Goal: Task Accomplishment & Management: Use online tool/utility

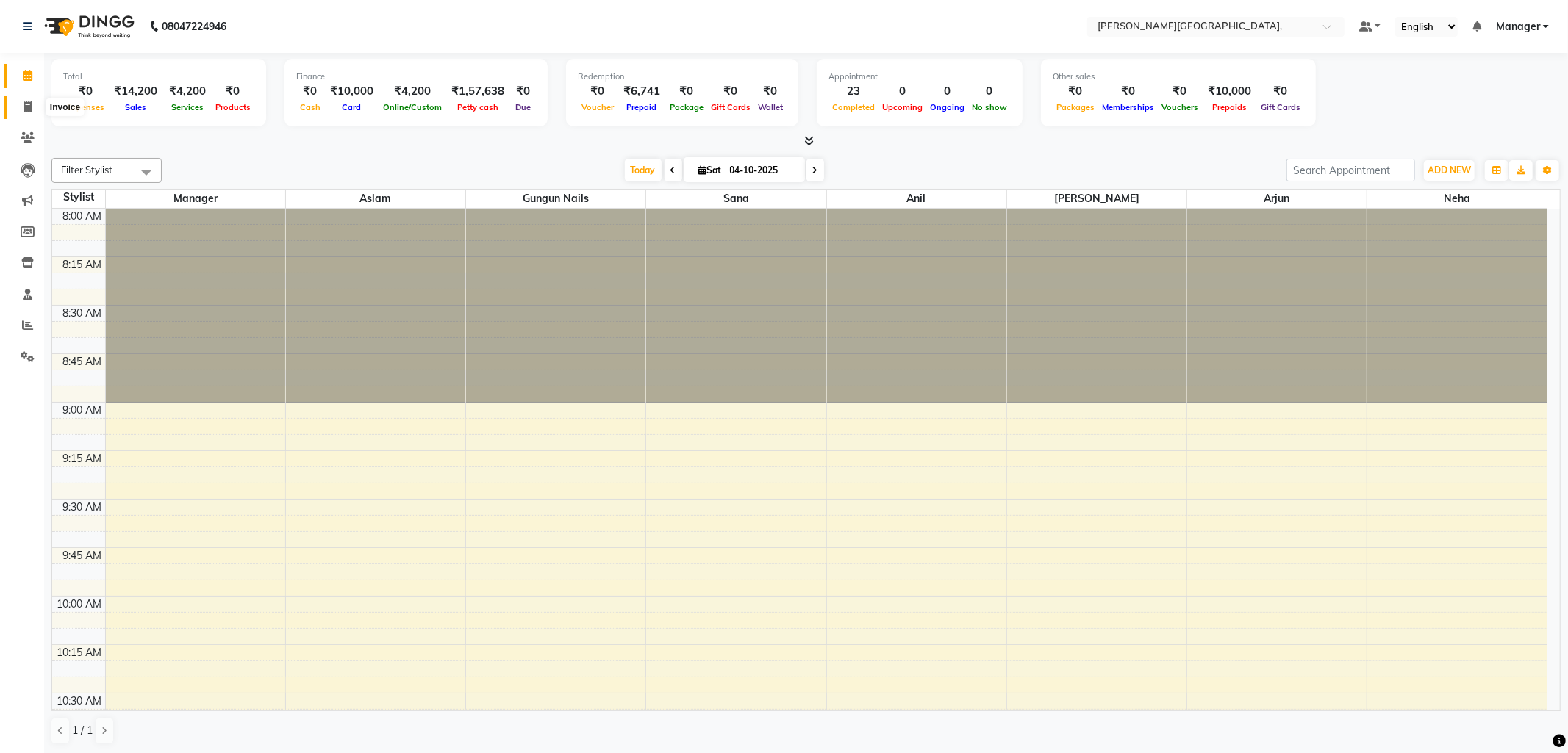
click at [20, 106] on span at bounding box center [27, 108] width 26 height 17
select select "6483"
select select "service"
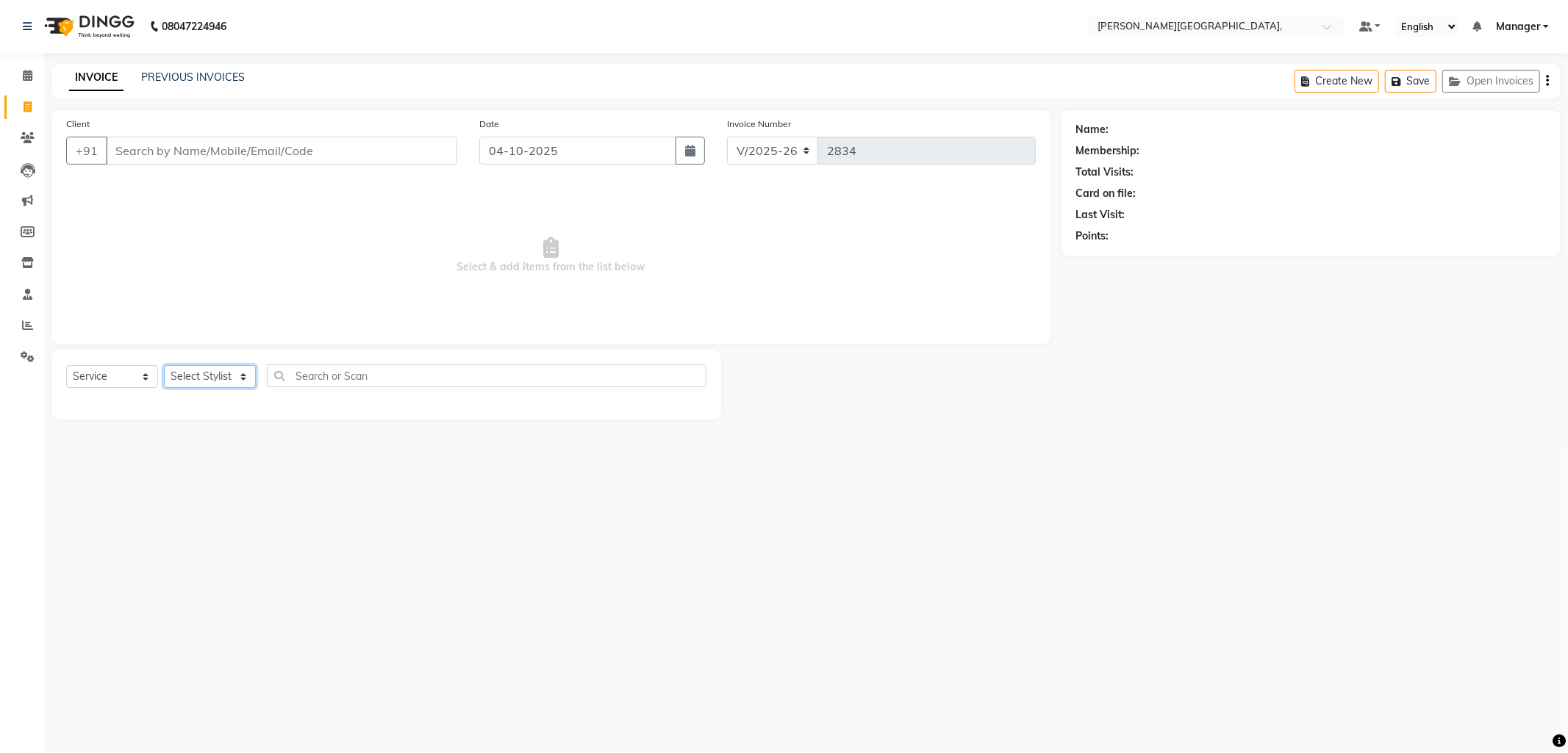
click at [240, 375] on select "Select Stylist [PERSON_NAME] [PERSON_NAME] nails Manager [PERSON_NAME]" at bounding box center [210, 376] width 91 height 23
select select "49451"
click at [164, 366] on select "Select Stylist [PERSON_NAME] [PERSON_NAME] nails Manager [PERSON_NAME]" at bounding box center [210, 376] width 91 height 23
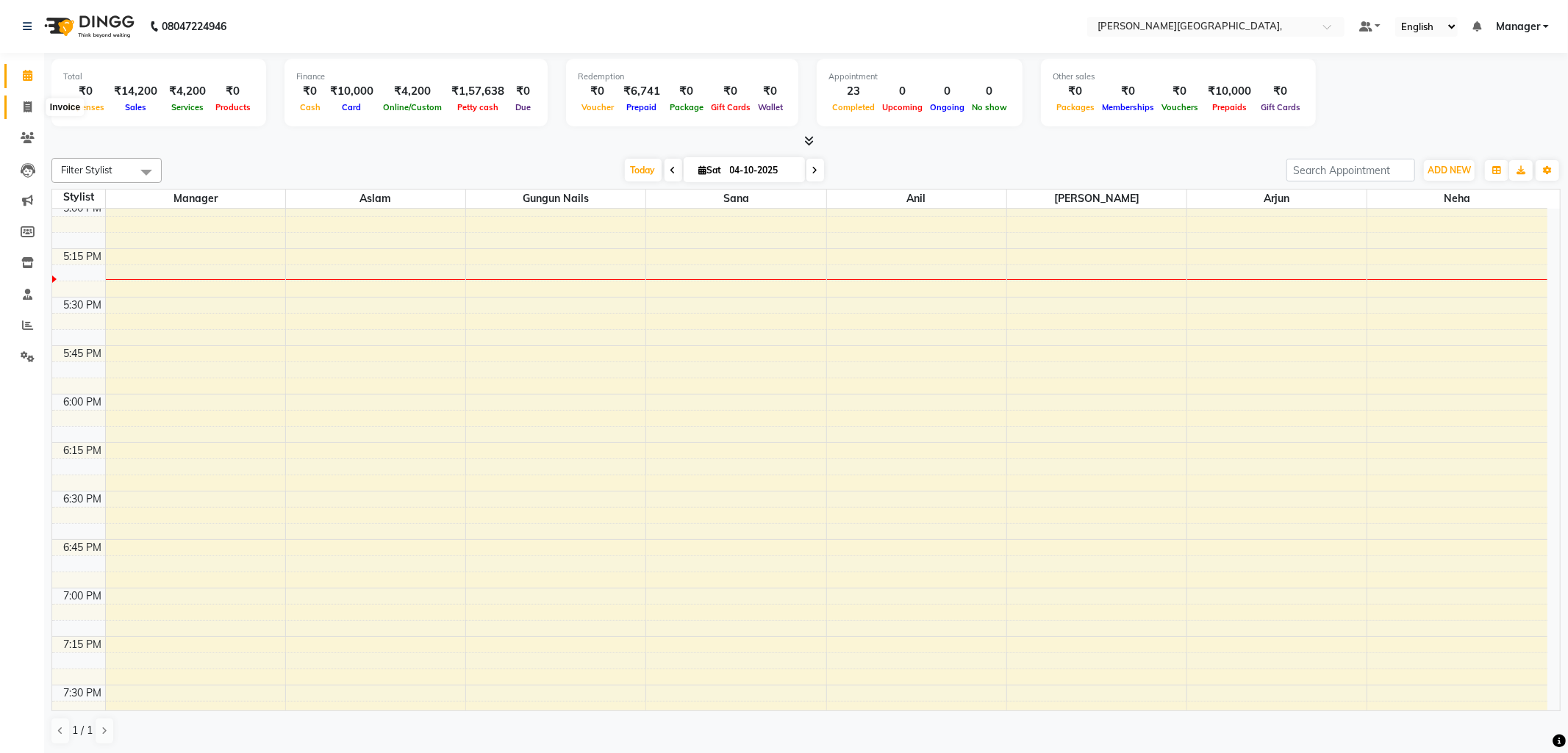
click at [30, 107] on icon at bounding box center [27, 107] width 8 height 11
select select "6483"
select select "service"
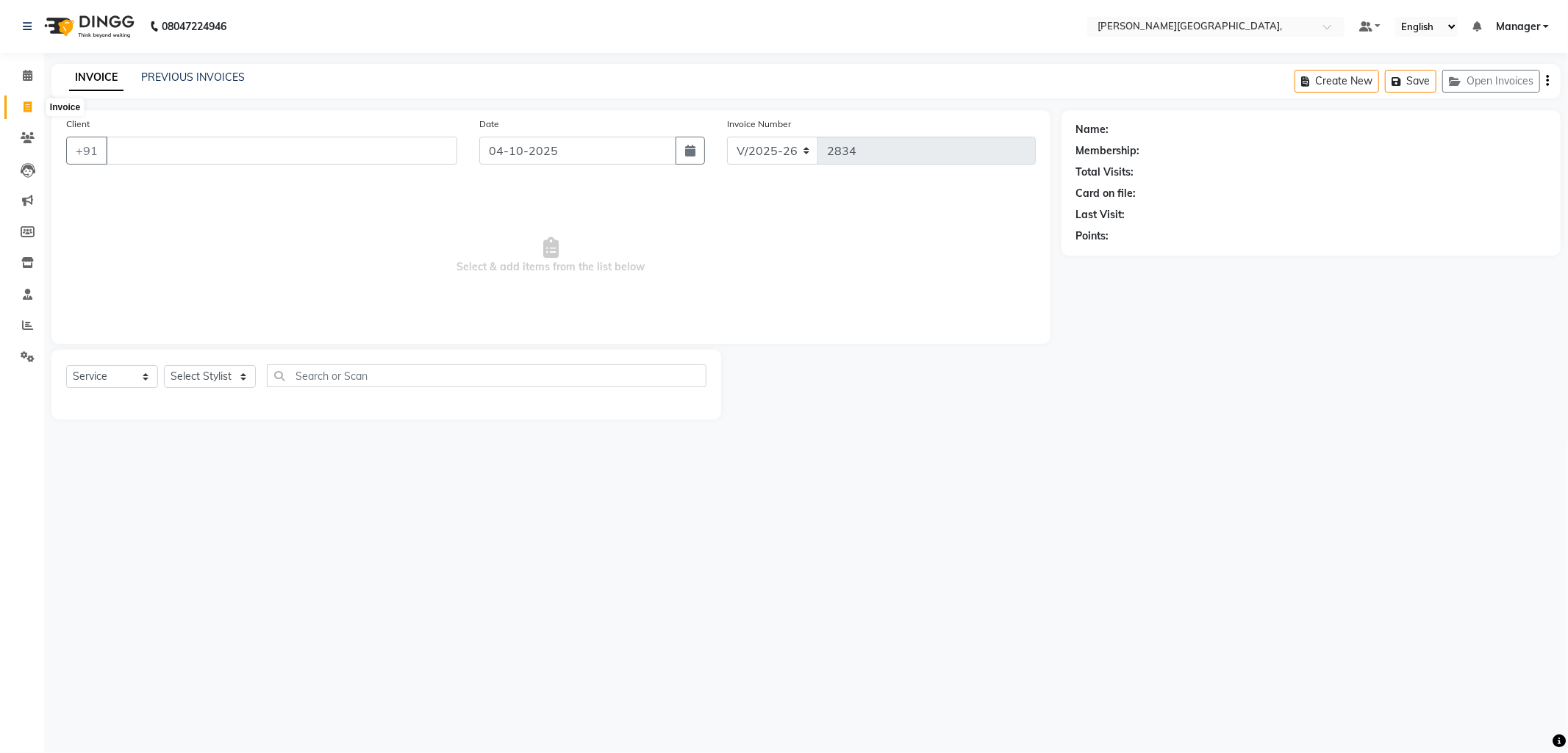
drag, startPoint x: 30, startPoint y: 109, endPoint x: 920, endPoint y: 95, distance: 890.1
click at [30, 109] on icon at bounding box center [27, 107] width 8 height 11
click at [200, 82] on link "PREVIOUS INVOICES" at bounding box center [192, 77] width 104 height 13
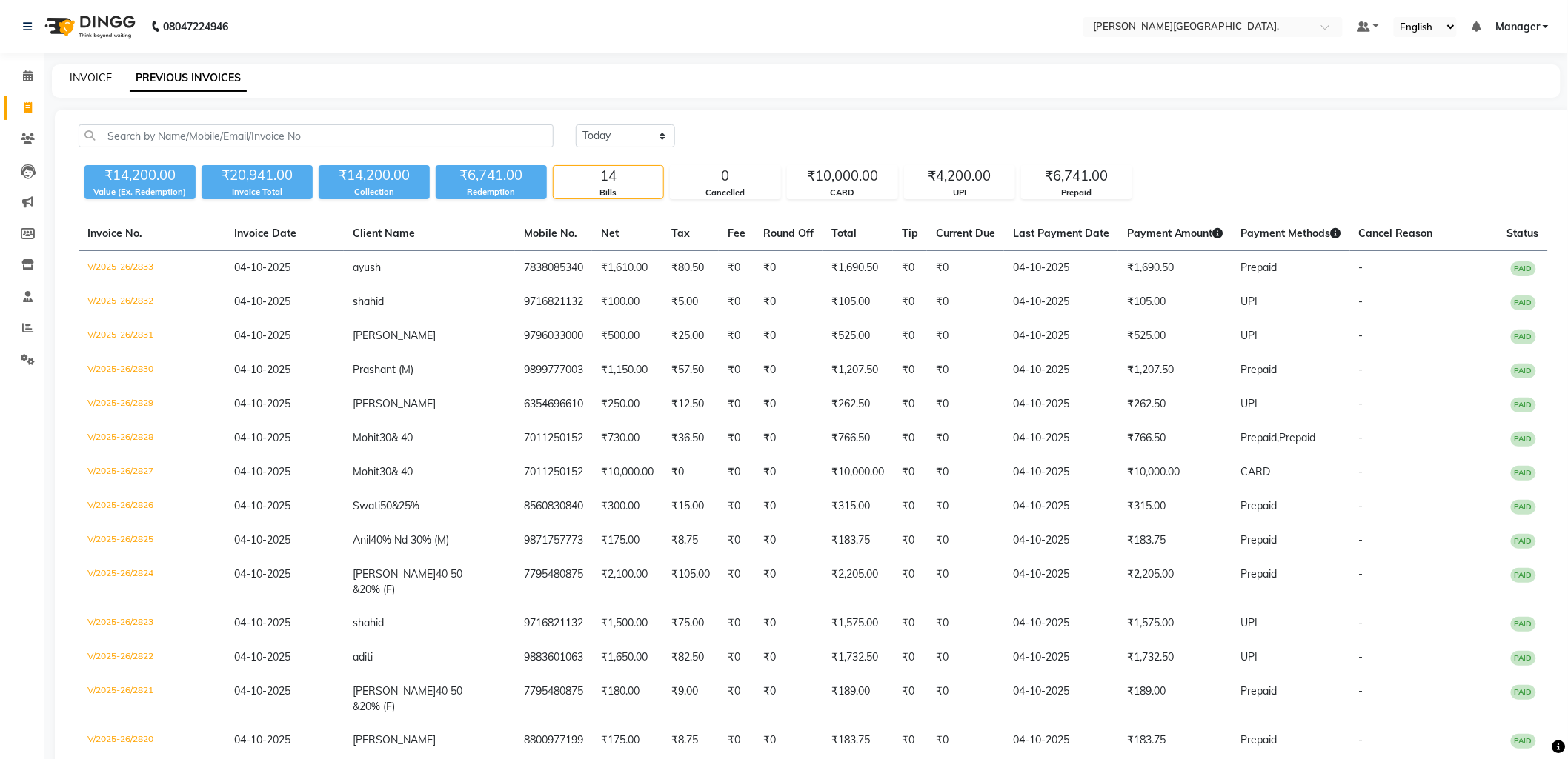
click at [78, 79] on link "INVOICE" at bounding box center [91, 77] width 43 height 13
select select "service"
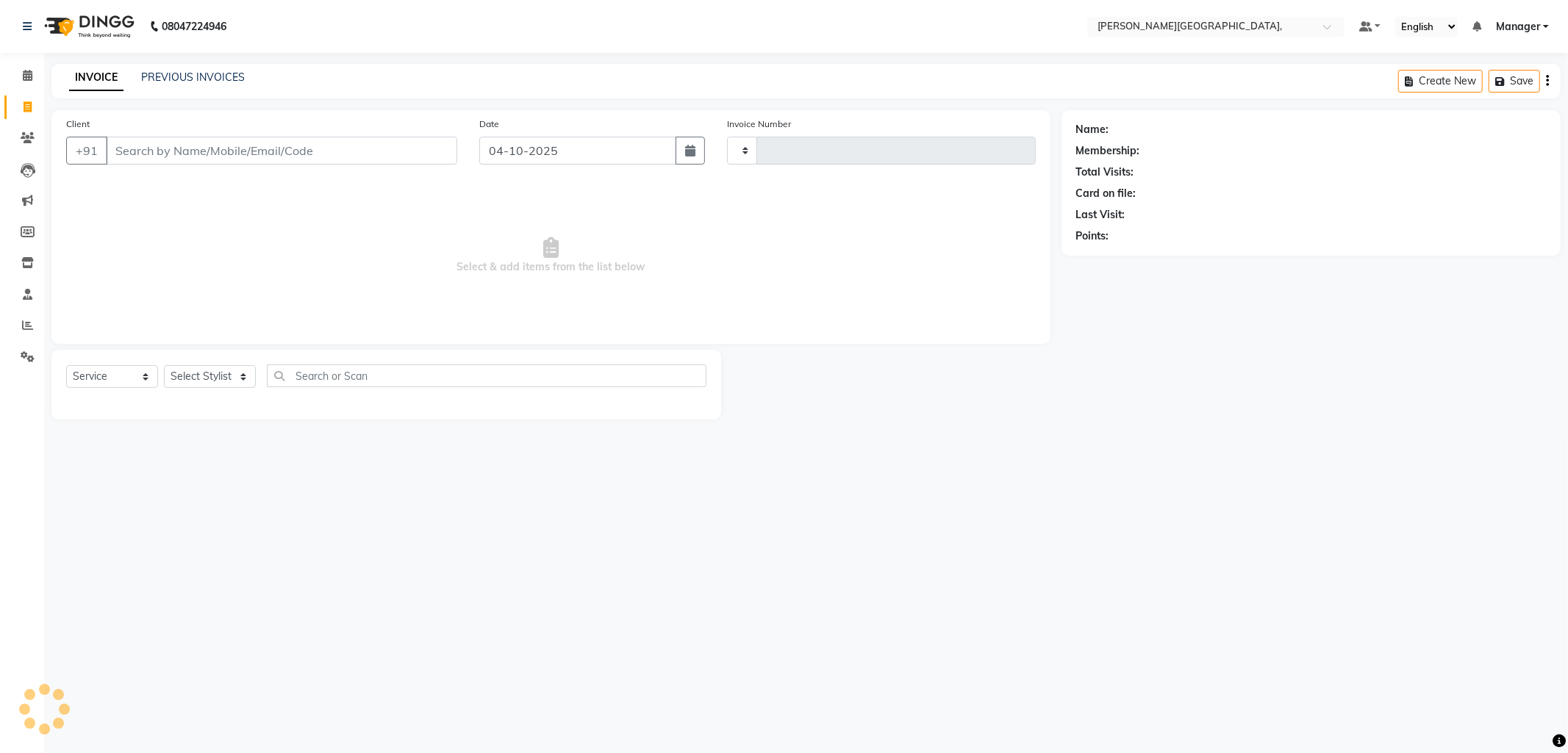
type input "2834"
select select "6483"
click at [242, 373] on select "Select Stylist [PERSON_NAME] [PERSON_NAME] nails Manager [PERSON_NAME]" at bounding box center [210, 376] width 91 height 23
select select "49451"
click at [164, 366] on select "Select Stylist [PERSON_NAME] [PERSON_NAME] nails Manager [PERSON_NAME]" at bounding box center [210, 376] width 91 height 23
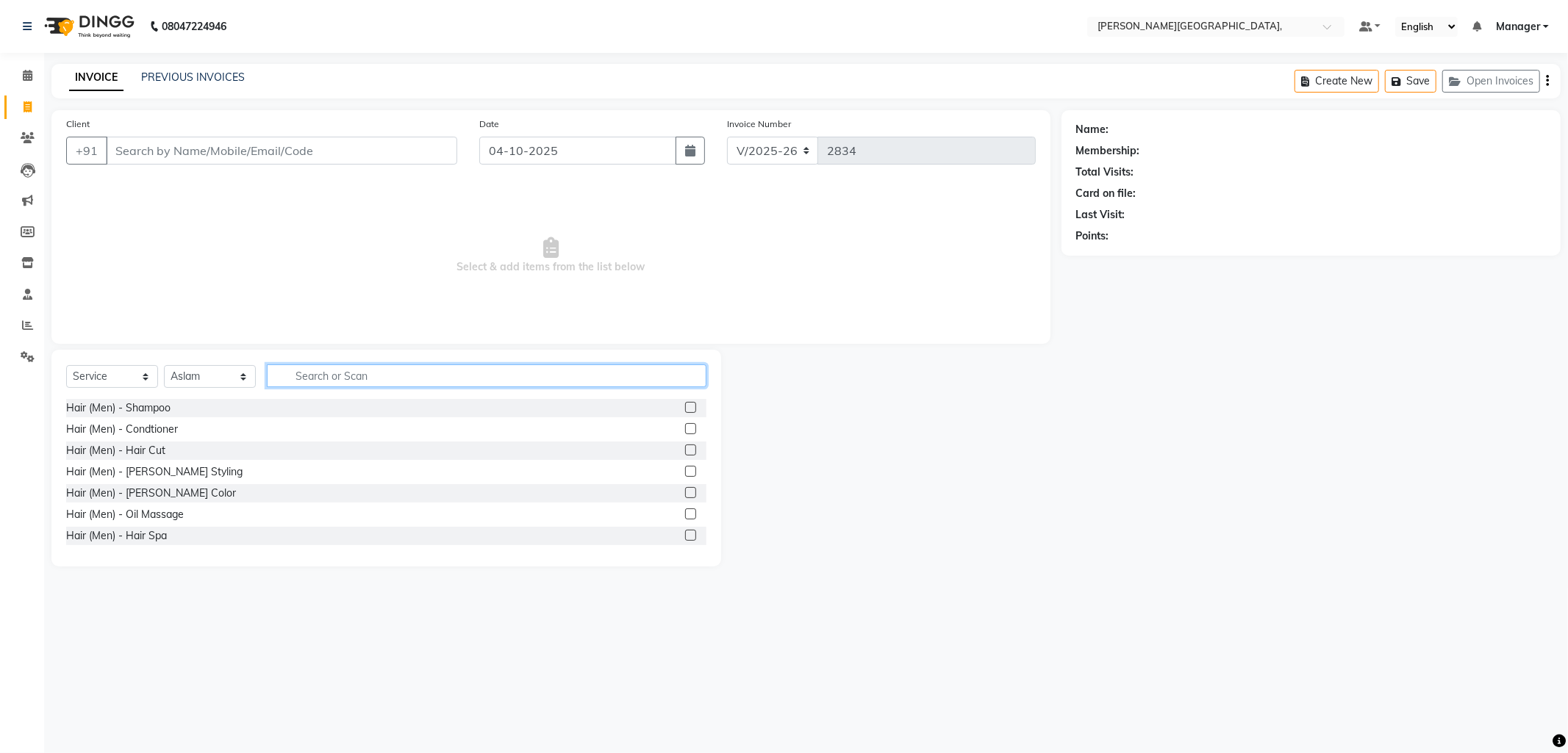
click at [326, 372] on input "text" at bounding box center [486, 375] width 440 height 23
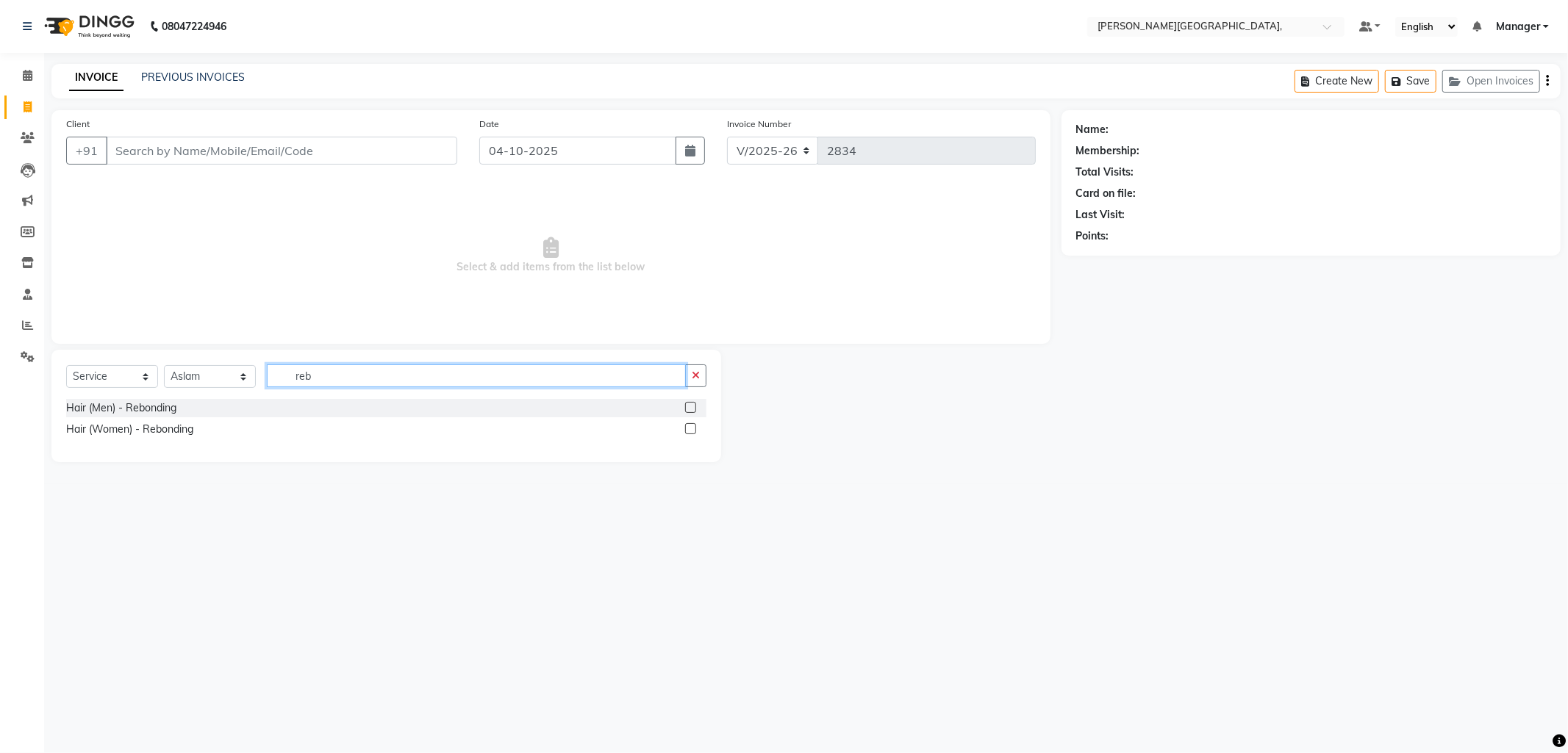
type input "reb"
click at [685, 407] on label at bounding box center [691, 407] width 11 height 11
click at [685, 407] on input "checkbox" at bounding box center [690, 408] width 9 height 9
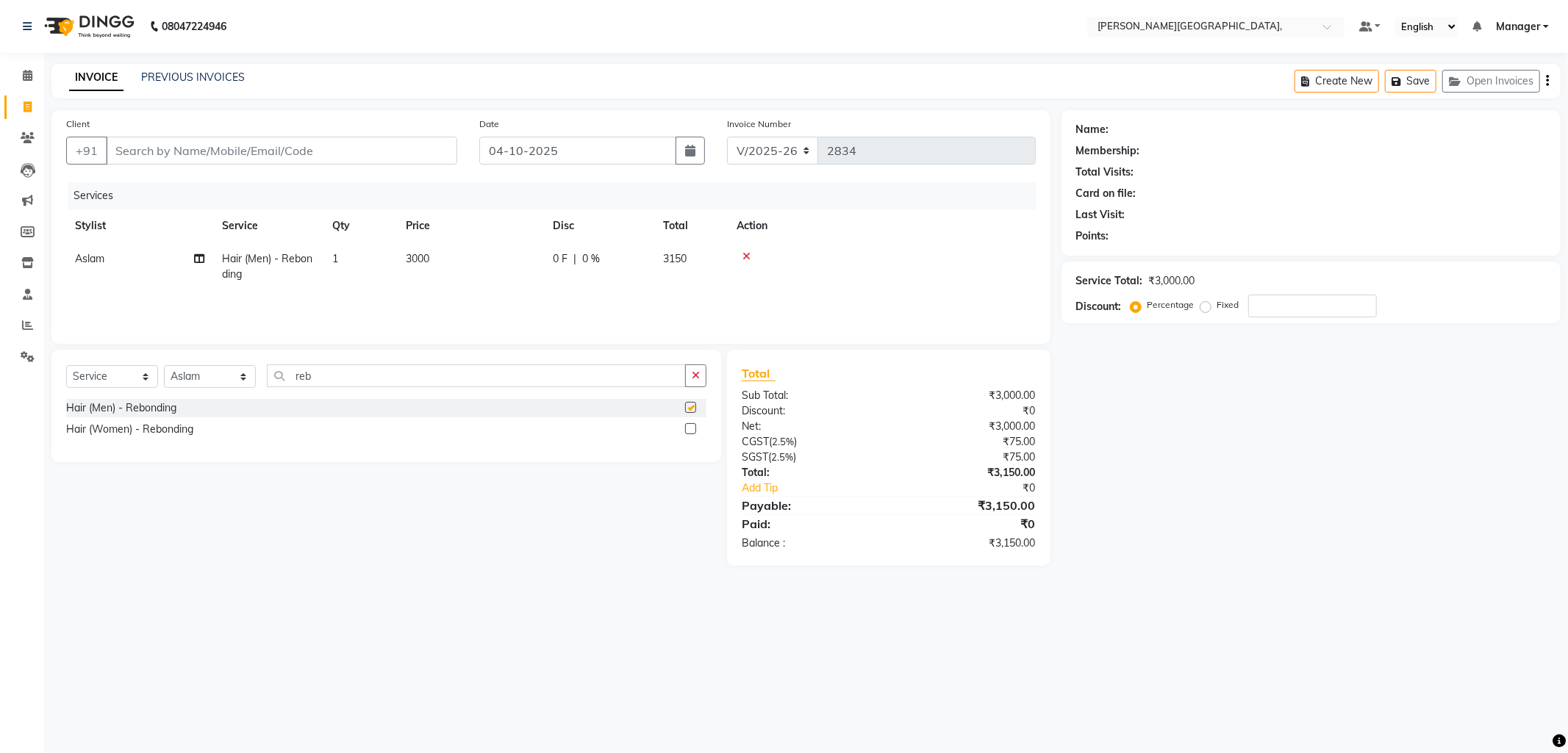
checkbox input "false"
click at [411, 260] on span "3000" at bounding box center [418, 258] width 23 height 13
select select "49451"
click at [486, 264] on input "3000" at bounding box center [539, 262] width 129 height 23
type input "4000"
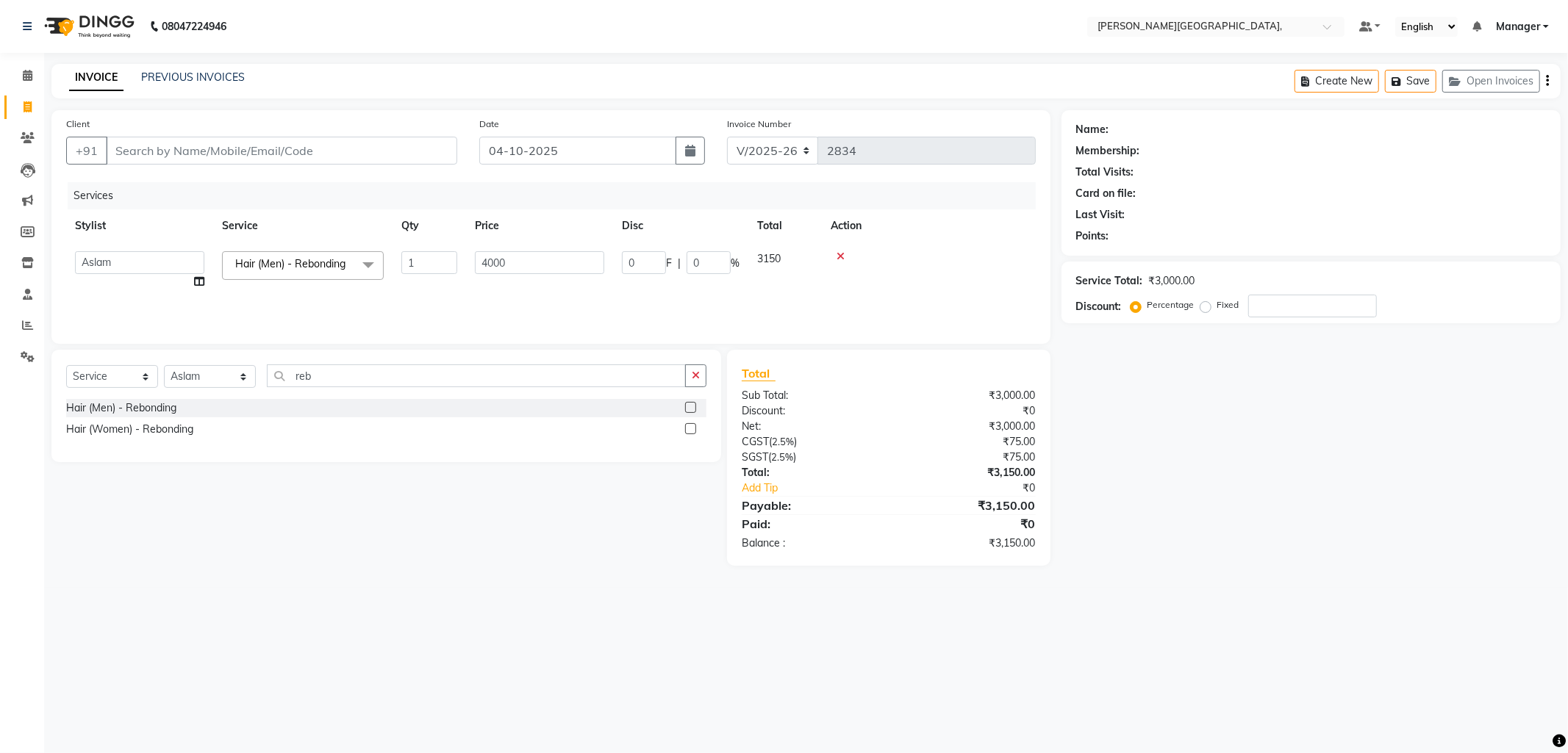
click at [488, 290] on td "4000" at bounding box center [540, 270] width 147 height 56
select select "49451"
click at [488, 290] on td "4000" at bounding box center [540, 270] width 147 height 56
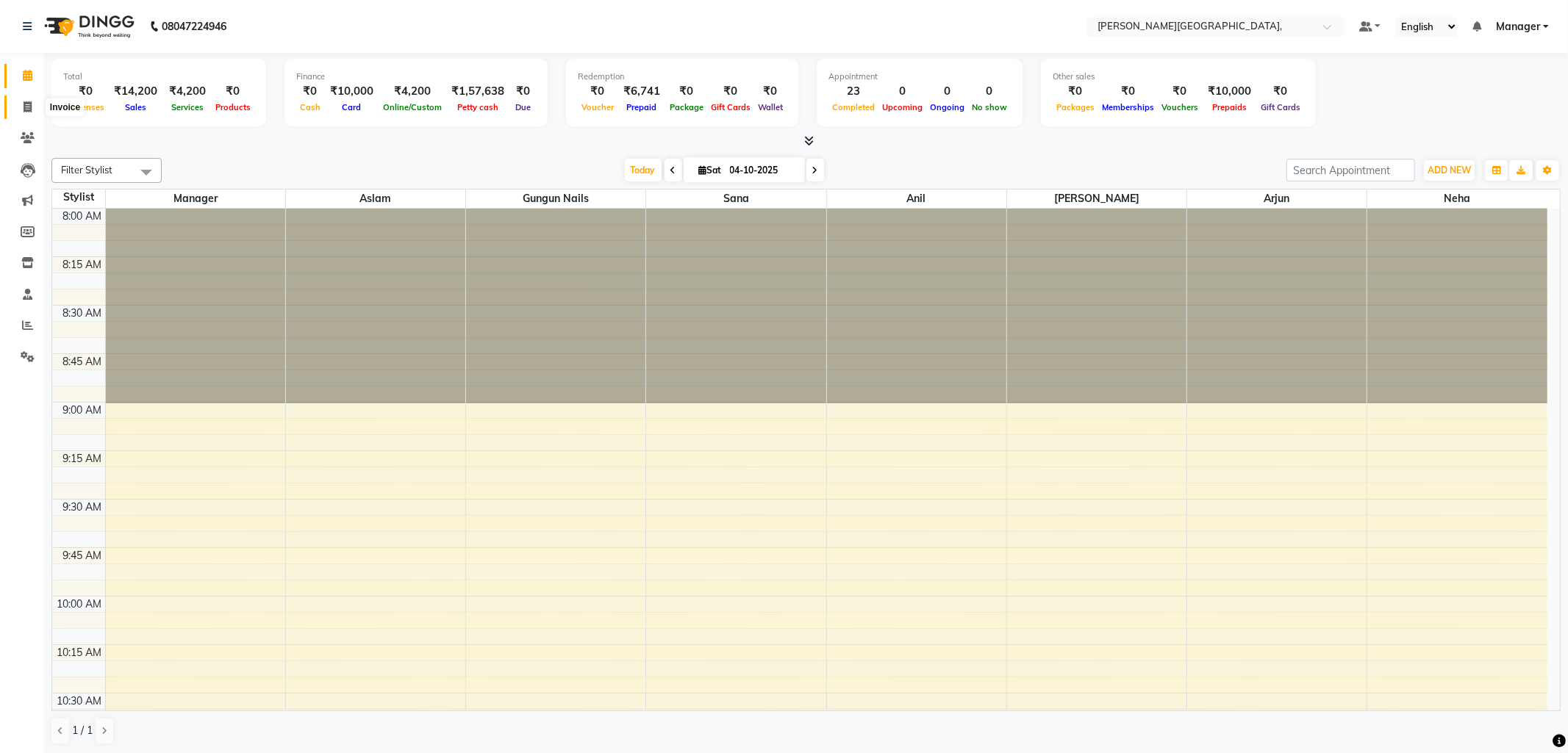
click at [28, 100] on span at bounding box center [27, 108] width 26 height 17
select select "service"
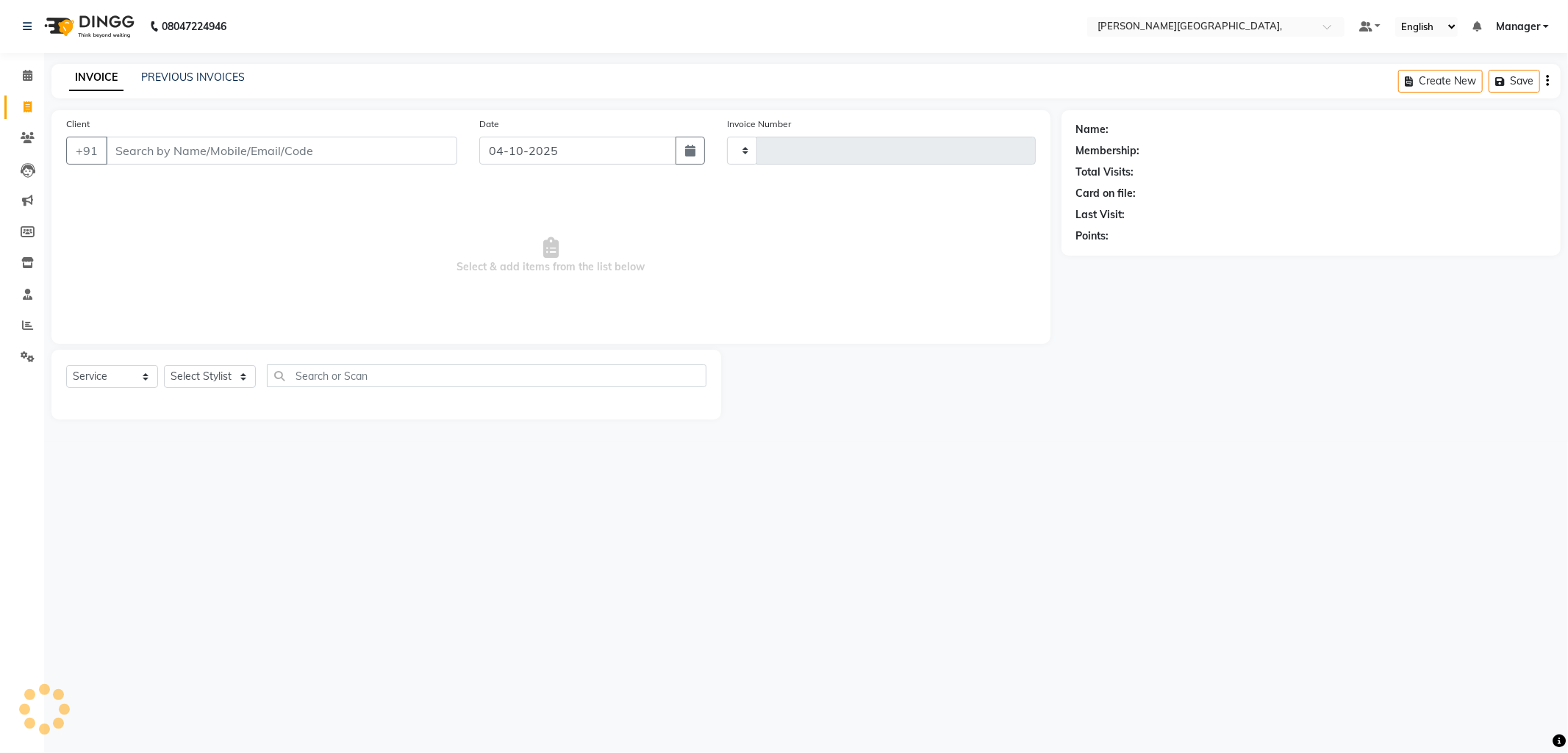
type input "2834"
select select "6483"
select select "service"
select select "93598"
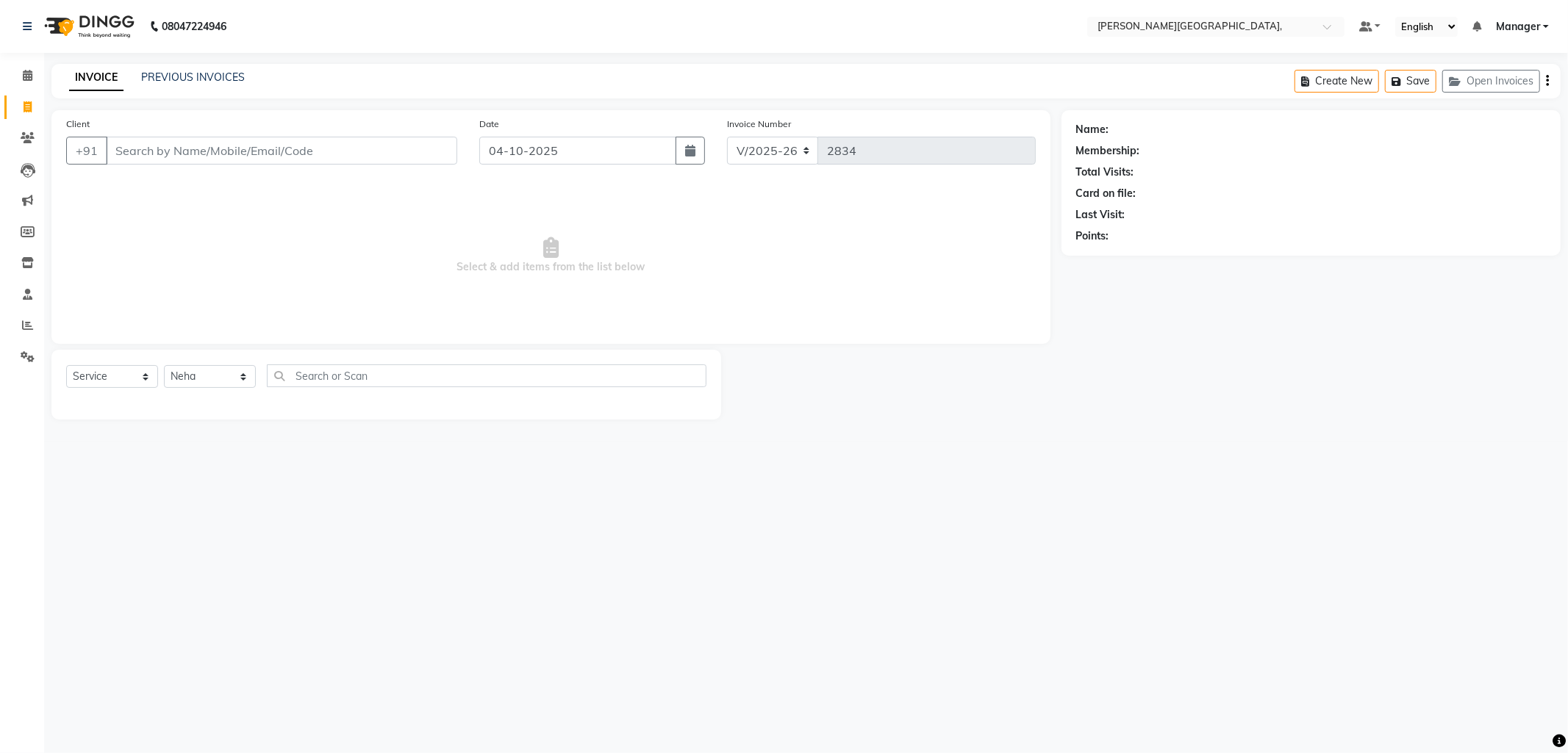
click at [164, 366] on select "Select Stylist [PERSON_NAME] [PERSON_NAME] nails Manager [PERSON_NAME]" at bounding box center [210, 376] width 91 height 23
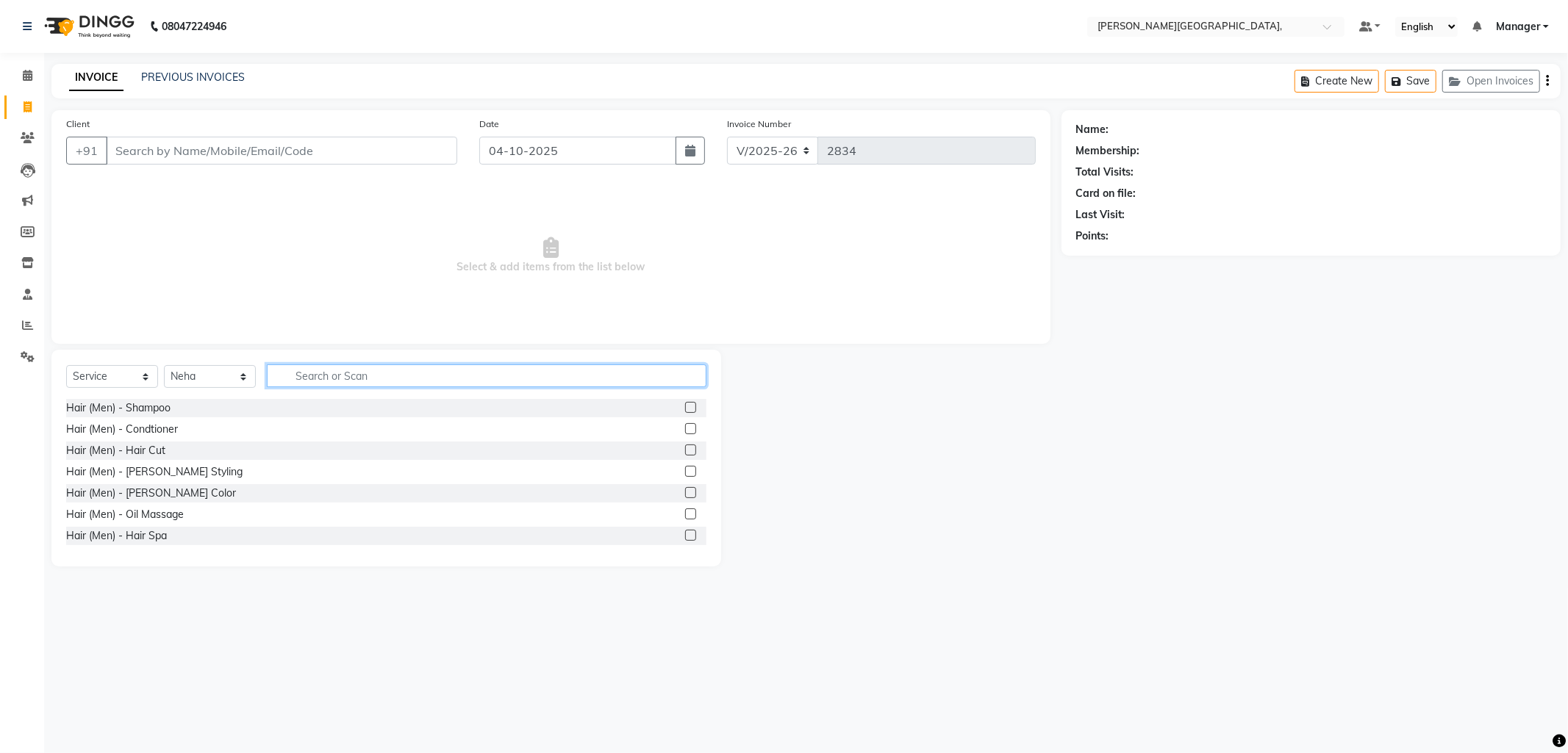
click at [335, 378] on input "text" at bounding box center [486, 375] width 440 height 23
type input "hair d"
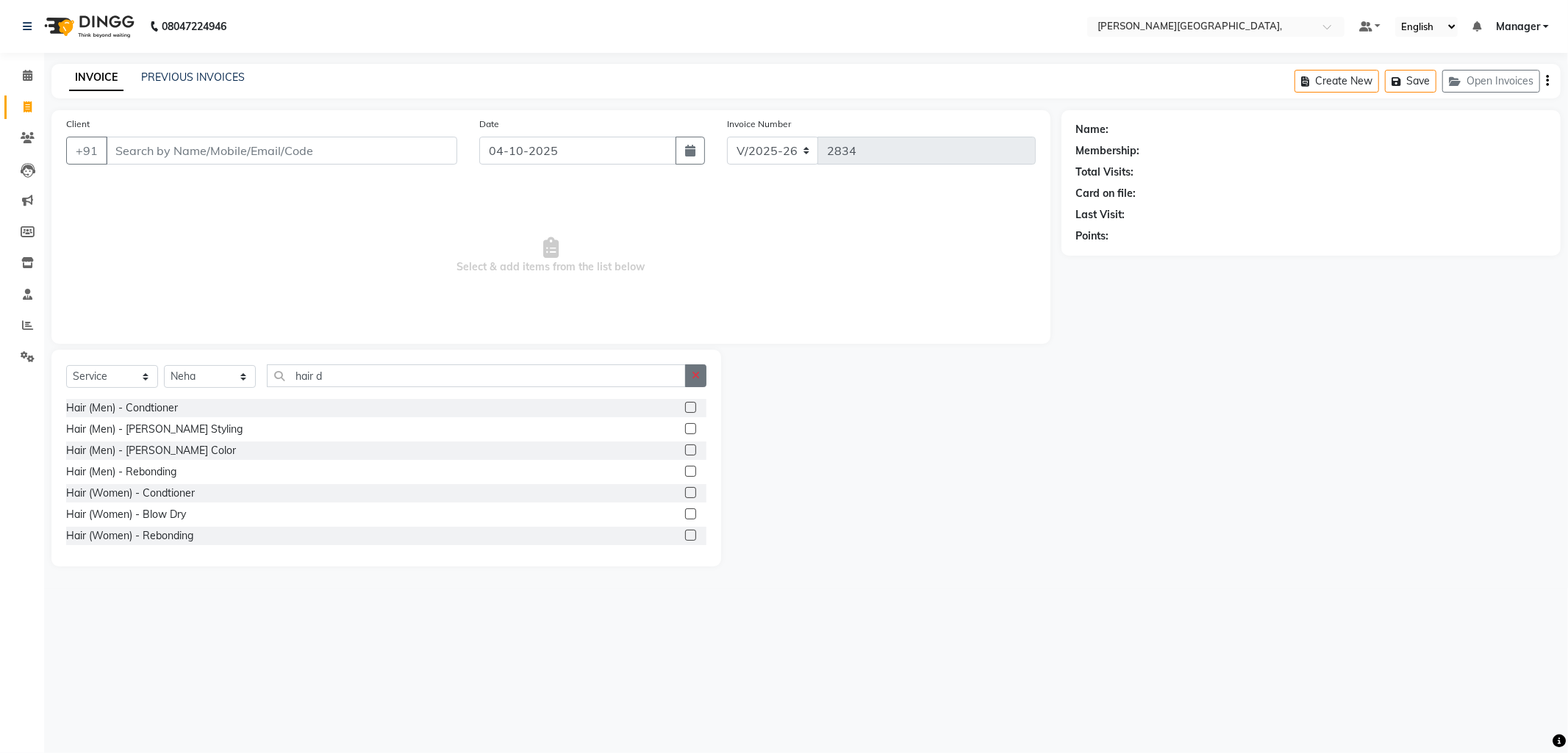
click at [694, 371] on icon "button" at bounding box center [696, 375] width 8 height 10
